Goal: Navigation & Orientation: Find specific page/section

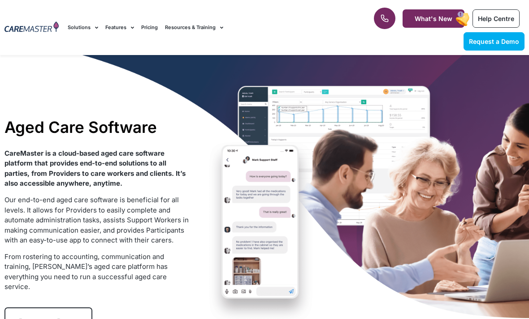
click at [236, 201] on div "Aged Care Software CareMaster is a cloud-based aged care software platform that…" at bounding box center [264, 227] width 529 height 344
click at [220, 159] on div "Aged Care Software CareMaster is a cloud-based aged care software platform that…" at bounding box center [264, 227] width 529 height 344
click at [224, 154] on div "Aged Care Software CareMaster is a cloud-based aged care software platform that…" at bounding box center [264, 227] width 529 height 344
click at [228, 178] on div "Aged Care Software CareMaster is a cloud-based aged care software platform that…" at bounding box center [264, 227] width 529 height 344
click at [228, 177] on div "Aged Care Software CareMaster is a cloud-based aged care software platform that…" at bounding box center [264, 227] width 529 height 344
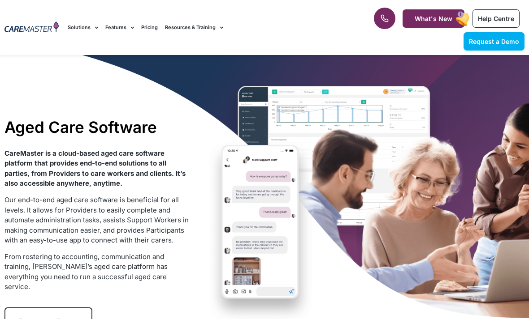
click at [222, 190] on div "Aged Care Software CareMaster is a cloud-based aged care software platform that…" at bounding box center [264, 227] width 529 height 344
click at [222, 189] on div "Aged Care Software CareMaster is a cloud-based aged care software platform that…" at bounding box center [264, 227] width 529 height 344
click at [222, 184] on div "Aged Care Software CareMaster is a cloud-based aged care software platform that…" at bounding box center [264, 227] width 529 height 344
click at [239, 169] on div "Aged Care Software CareMaster is a cloud-based aged care software platform that…" at bounding box center [264, 227] width 529 height 344
click at [220, 152] on div "Aged Care Software CareMaster is a cloud-based aged care software platform that…" at bounding box center [264, 227] width 529 height 344
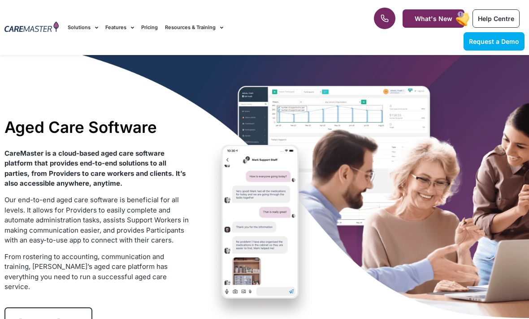
click at [220, 151] on div "Aged Care Software CareMaster is a cloud-based aged care software platform that…" at bounding box center [264, 227] width 529 height 344
click at [238, 249] on div "Aged Care Software CareMaster is a cloud-based aged care software platform that…" at bounding box center [264, 227] width 529 height 344
click at [238, 271] on div "Aged Care Software CareMaster is a cloud-based aged care software platform that…" at bounding box center [264, 227] width 529 height 344
